Goal: Transaction & Acquisition: Book appointment/travel/reservation

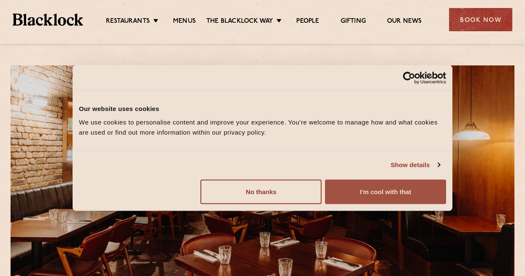
click at [380, 190] on button "I'm cool with that" at bounding box center [385, 191] width 121 height 24
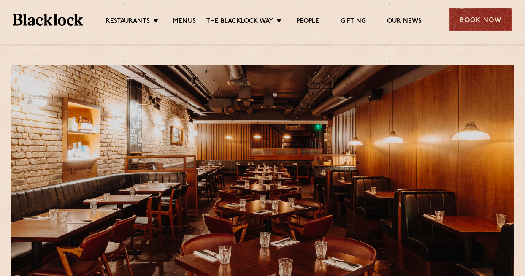
click at [477, 18] on div "Book Now" at bounding box center [480, 19] width 63 height 23
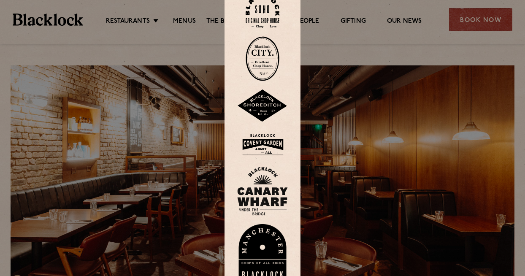
click at [272, 145] on img at bounding box center [262, 144] width 51 height 27
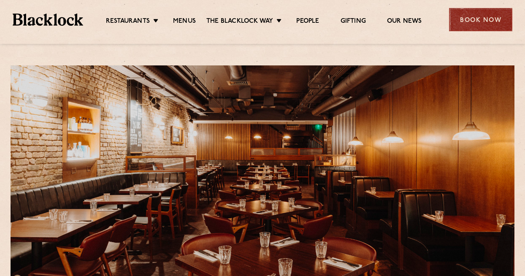
click at [478, 20] on div "Book Now" at bounding box center [480, 19] width 63 height 23
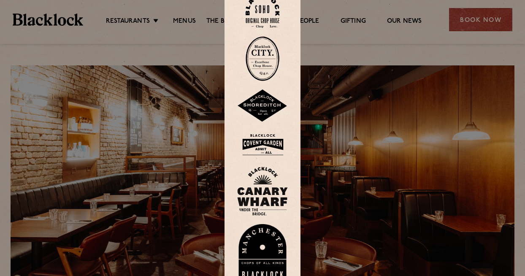
click at [269, 144] on img at bounding box center [262, 144] width 51 height 27
